Goal: Find specific page/section: Find specific page/section

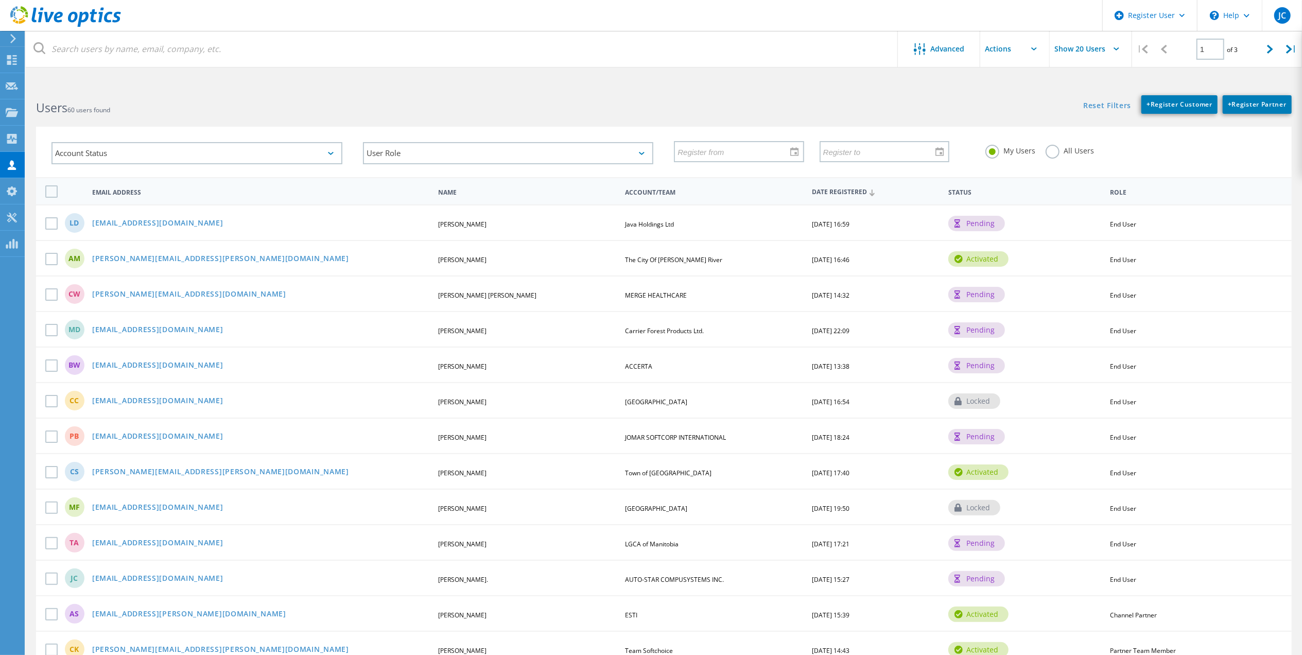
click at [1045, 152] on label "All Users" at bounding box center [1069, 150] width 48 height 10
click at [0, 0] on input "All Users" at bounding box center [0, 0] width 0 height 0
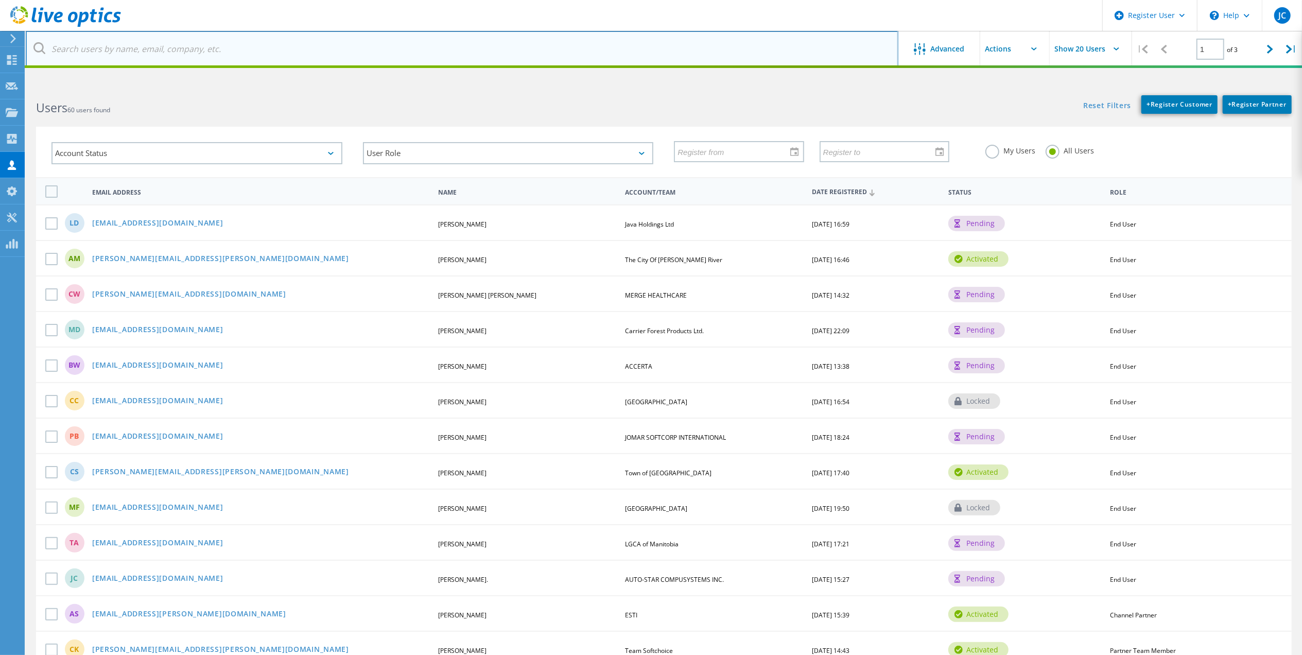
click at [268, 55] on input "text" at bounding box center [462, 49] width 872 height 36
type input "w"
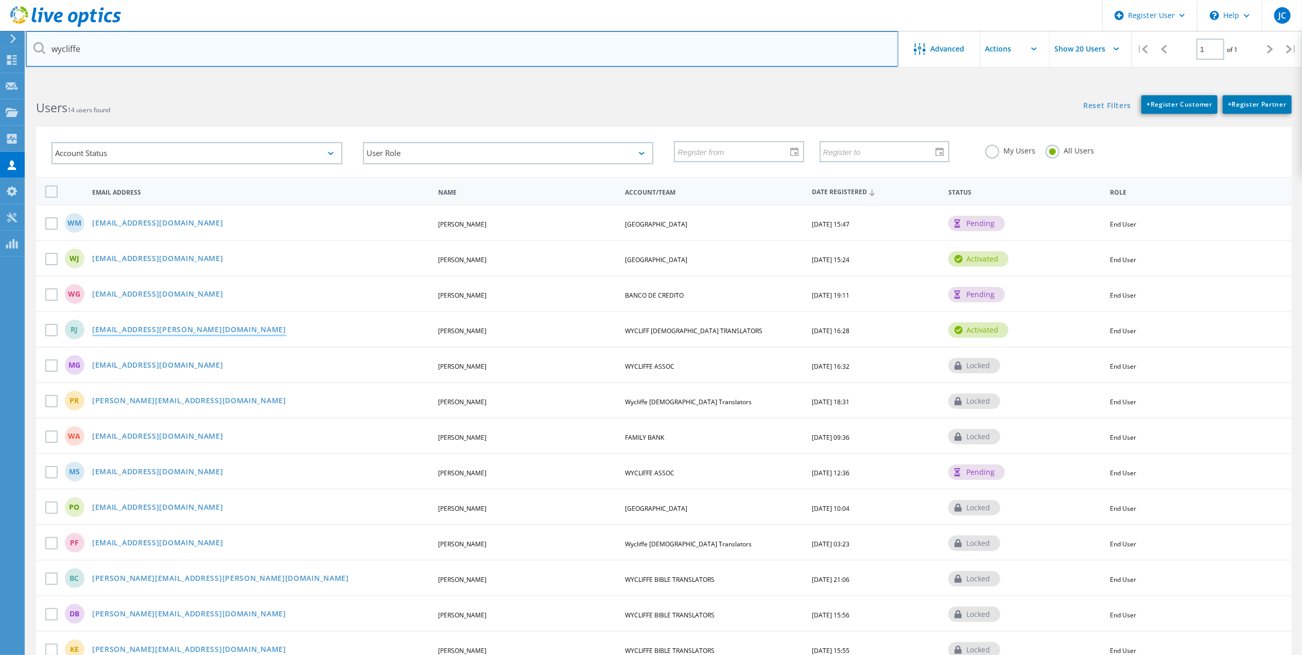
type input "wycliffe"
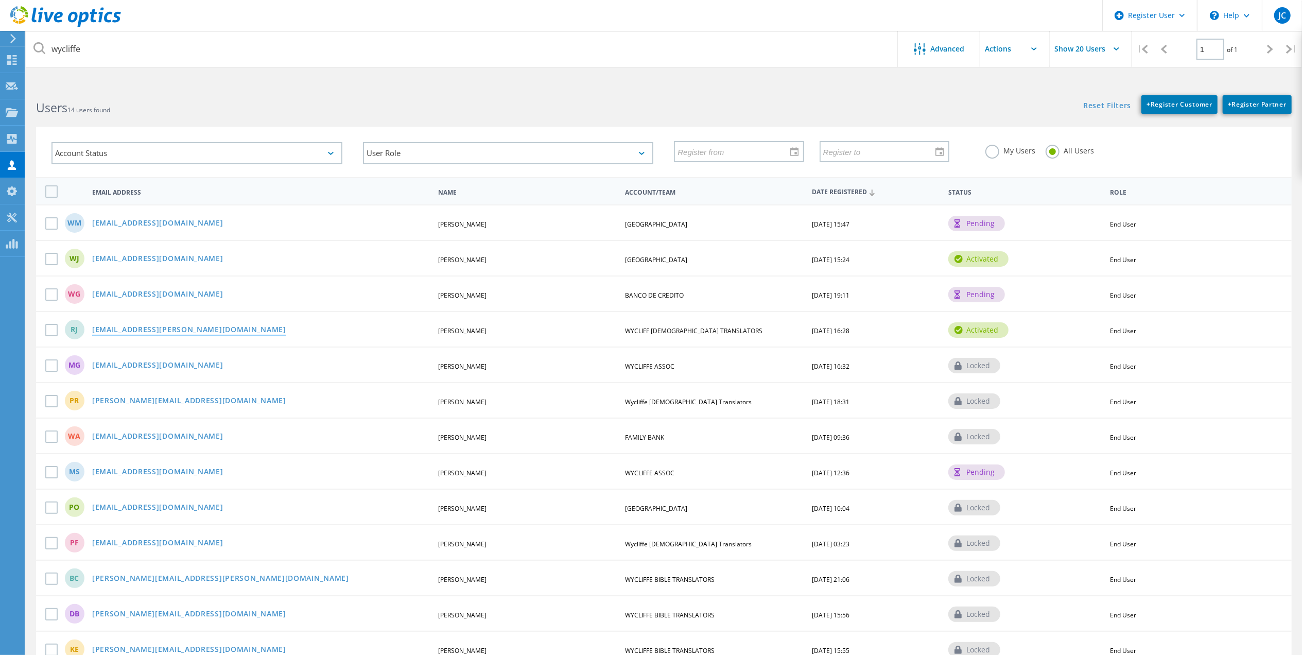
click at [161, 330] on link "[EMAIL_ADDRESS][PERSON_NAME][DOMAIN_NAME]" at bounding box center [189, 330] width 194 height 9
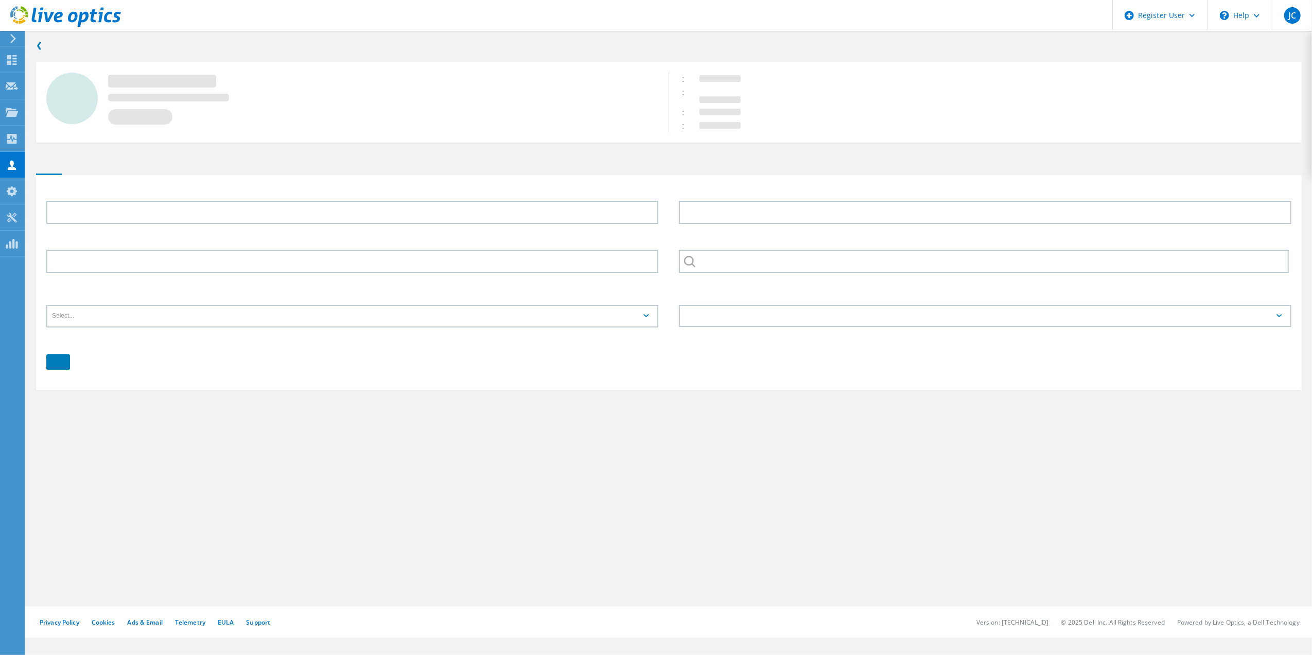
type input "Rod"
type input "[PERSON_NAME]"
type input "WYCLIFF [DEMOGRAPHIC_DATA] TRANSLATORS"
type input "English"
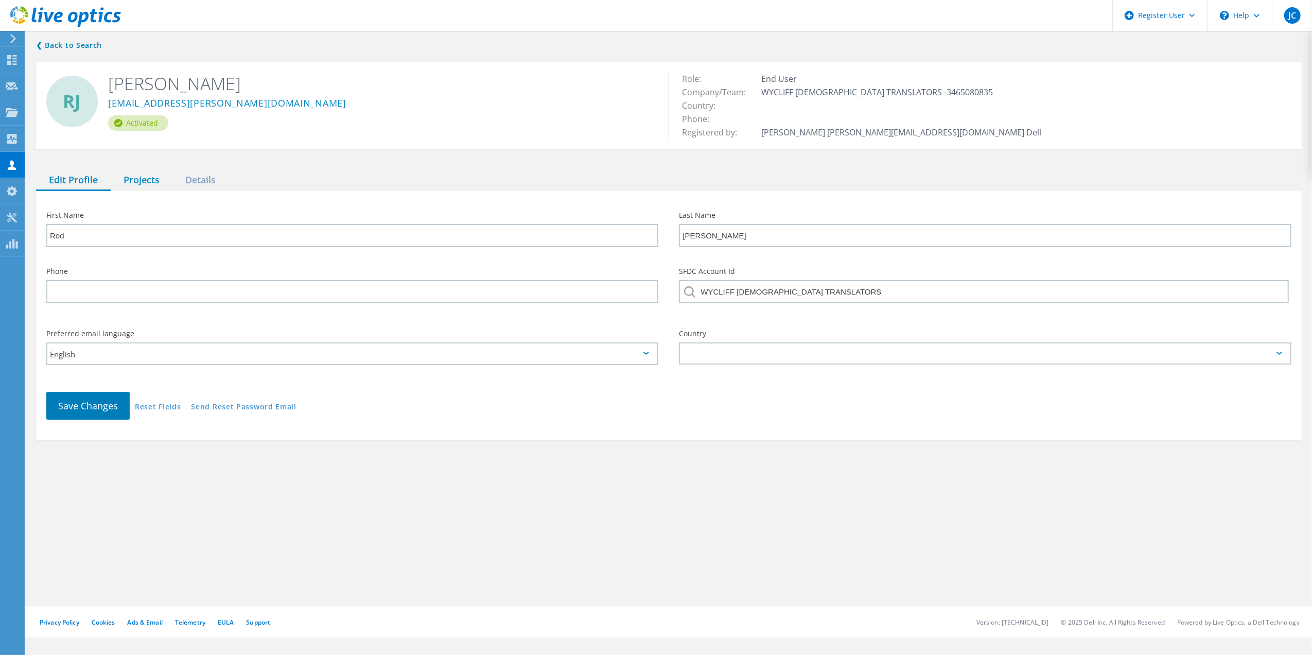
click at [152, 173] on div "Projects" at bounding box center [142, 180] width 62 height 21
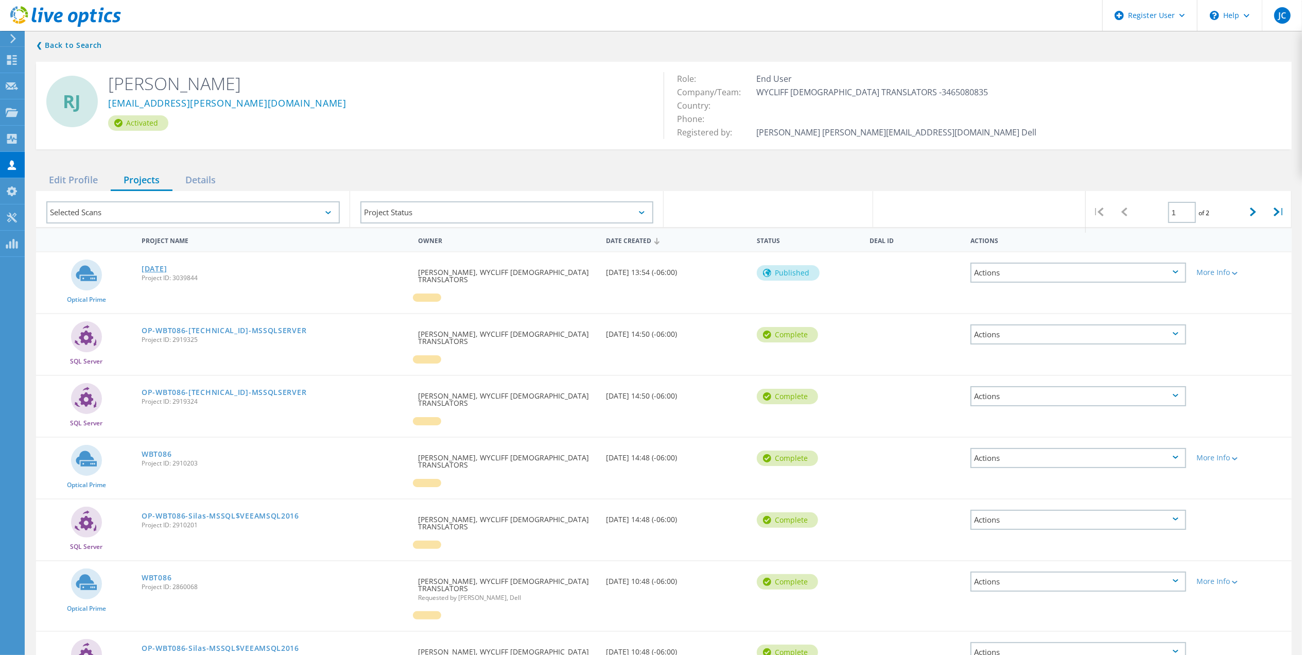
click at [159, 266] on link "[DATE]" at bounding box center [154, 268] width 25 height 7
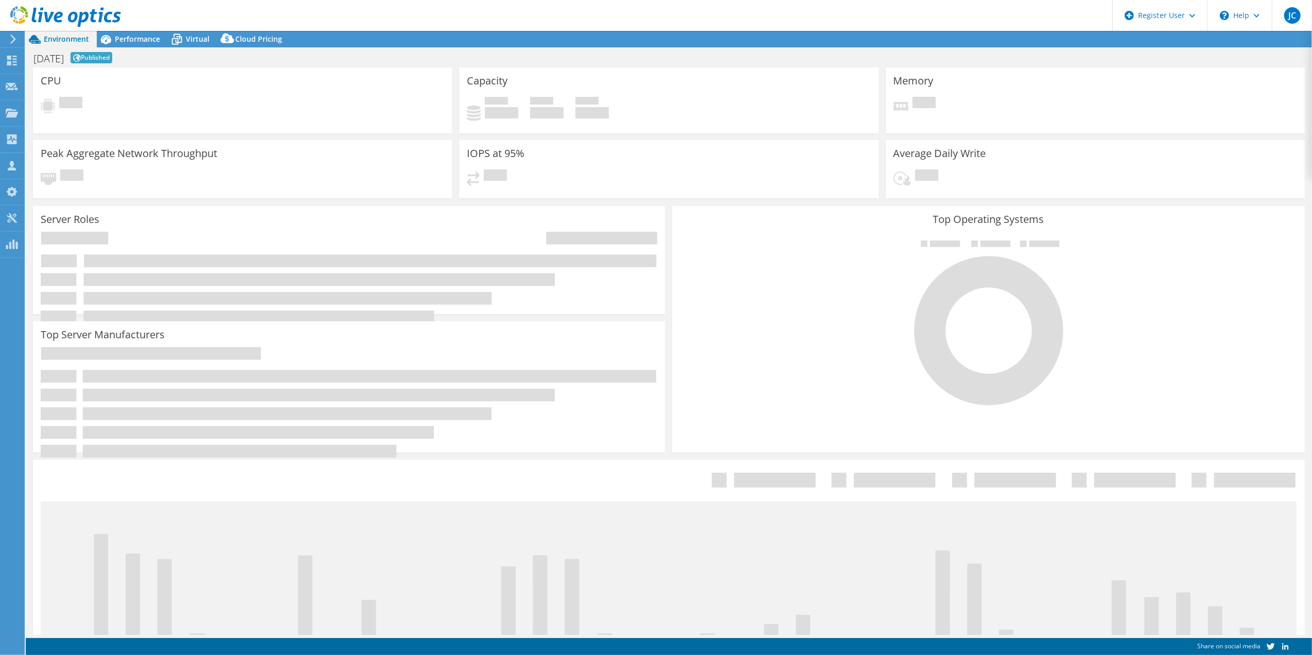
select select "USD"
